Goal: Check status: Check status

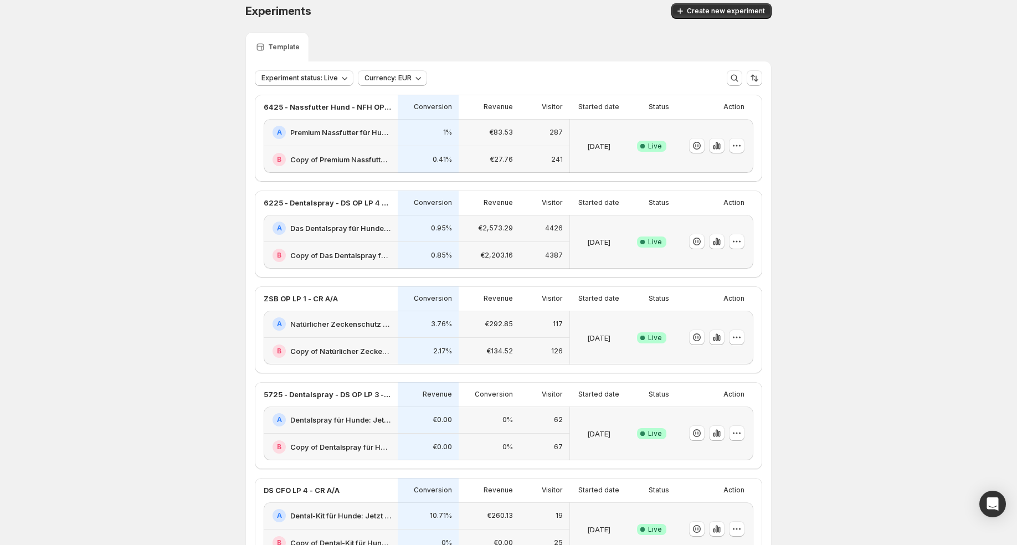
scroll to position [131, 0]
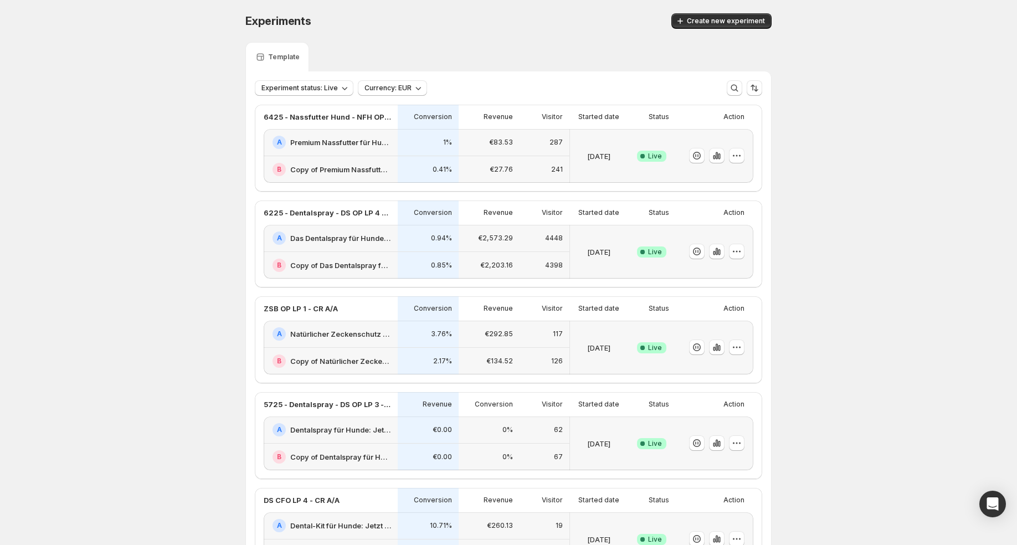
click at [436, 158] on div "0.41%" at bounding box center [428, 169] width 61 height 27
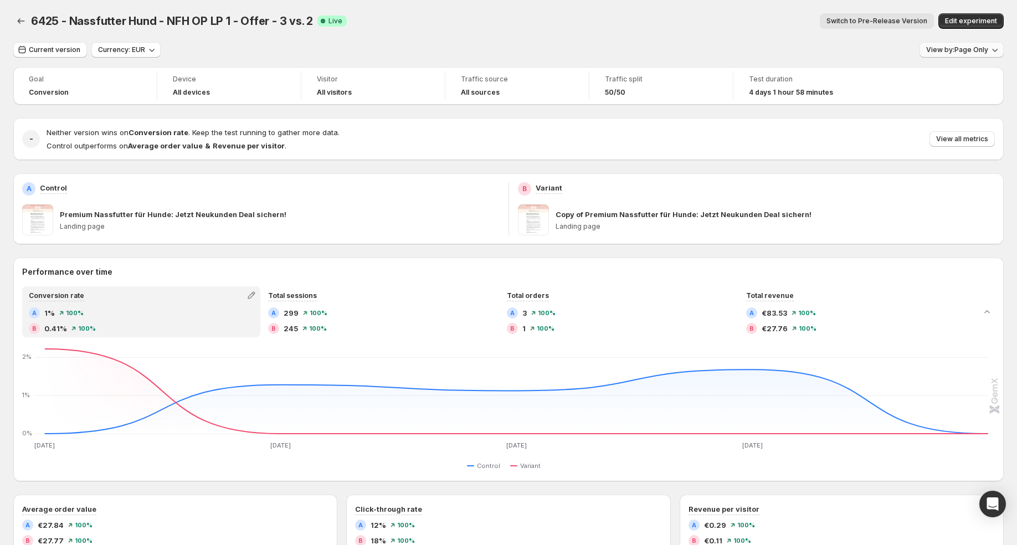
click at [986, 53] on span "View by: Page Only" at bounding box center [957, 49] width 62 height 9
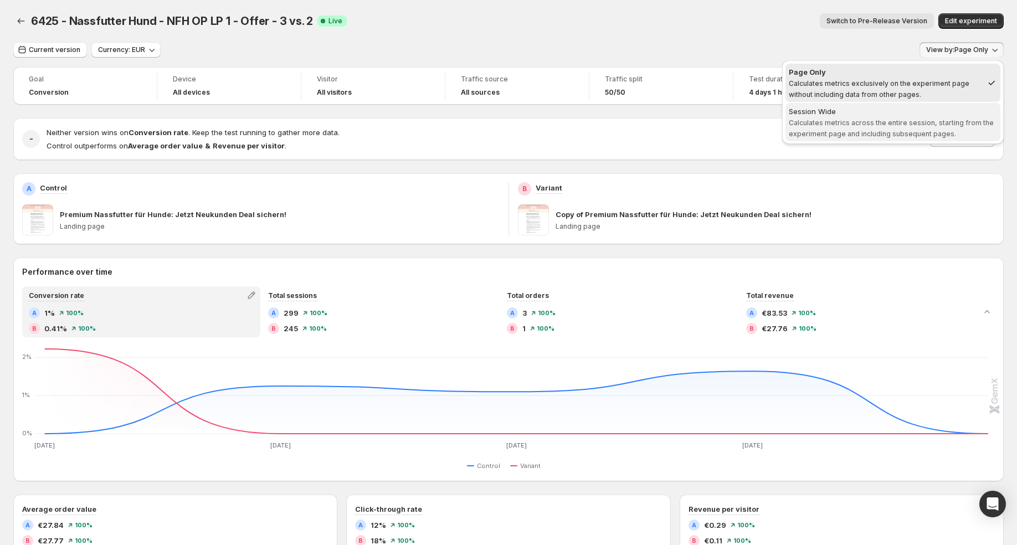
click at [921, 124] on span "Calculates metrics across the entire session, starting from the experiment page…" at bounding box center [891, 128] width 205 height 19
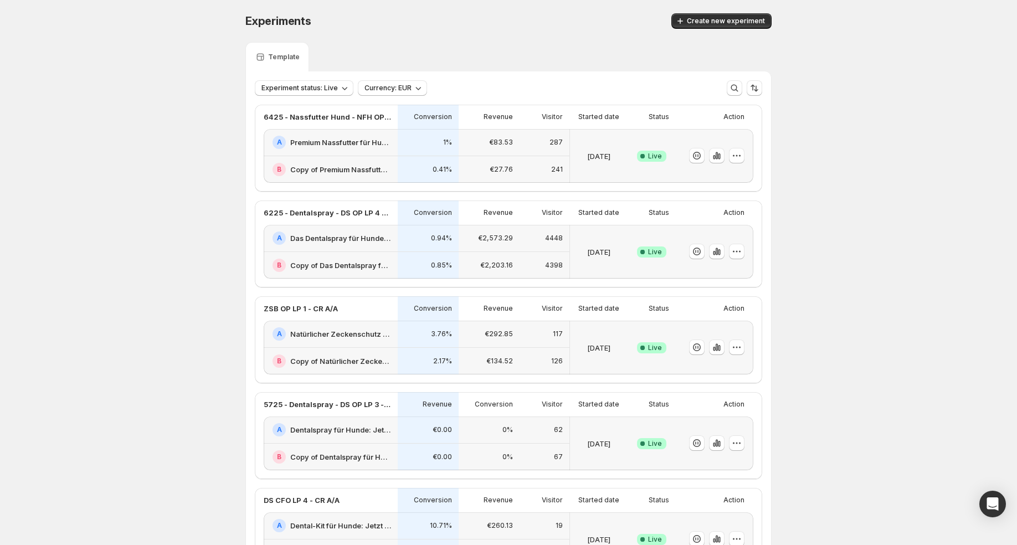
click at [390, 252] on div "B Copy of Das Dentalspray für Hunde: Jetzt Neukunden Deal sichern!-v1" at bounding box center [331, 265] width 134 height 27
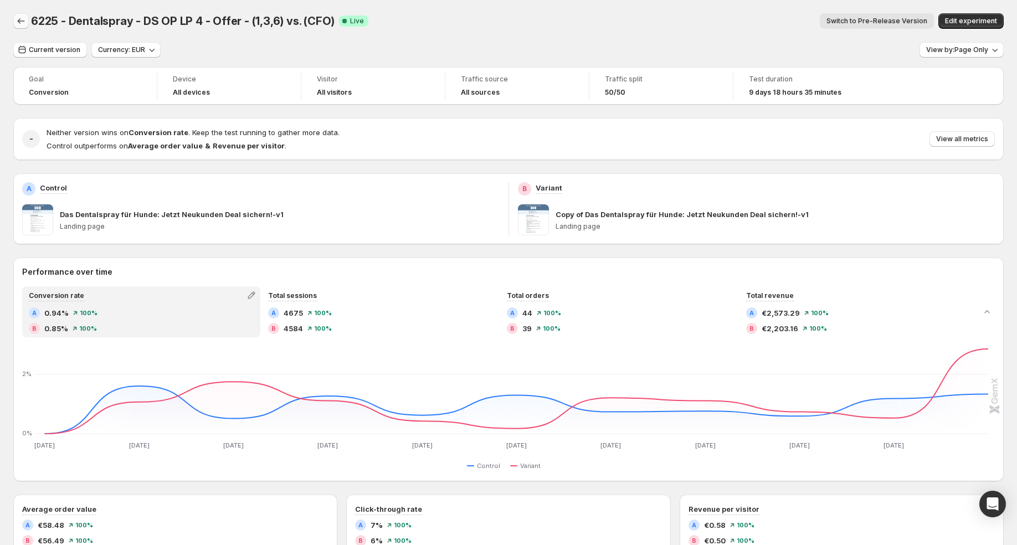
click at [22, 19] on icon "Back" at bounding box center [21, 21] width 11 height 11
